Goal: Transaction & Acquisition: Download file/media

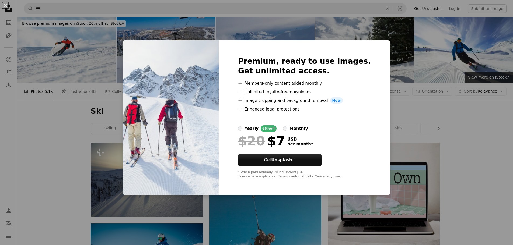
scroll to position [628, 0]
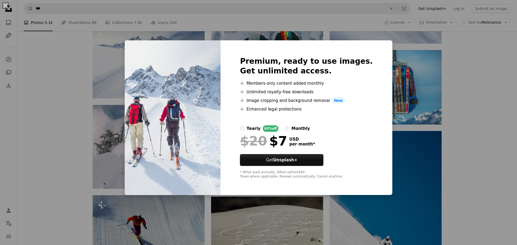
click at [468, 89] on div "An X shape Premium, ready to use images. Get unlimited access. A plus sign Memb…" at bounding box center [258, 122] width 517 height 245
